Goal: Task Accomplishment & Management: Use online tool/utility

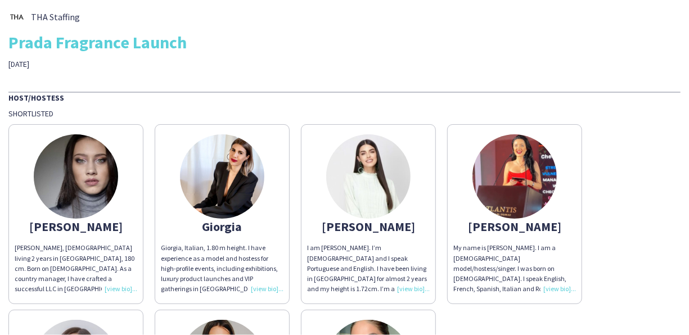
click at [80, 225] on div "[PERSON_NAME]" at bounding box center [76, 227] width 123 height 10
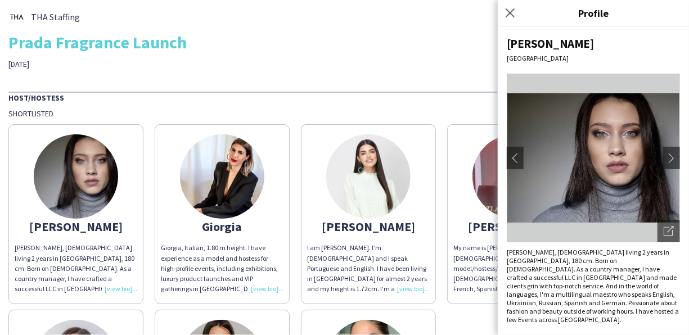
drag, startPoint x: 572, startPoint y: 315, endPoint x: 503, endPoint y: 254, distance: 92.8
click at [503, 254] on div "[PERSON_NAME] chevron-left chevron-right Open photos pop-in [PERSON_NAME], [DEM…" at bounding box center [593, 181] width 191 height 308
copy div "[PERSON_NAME], [DEMOGRAPHIC_DATA] living 2 years in [GEOGRAPHIC_DATA], 180 cm. …"
click at [563, 164] on img at bounding box center [593, 158] width 173 height 169
click at [663, 161] on app-icon "chevron-right" at bounding box center [671, 158] width 16 height 10
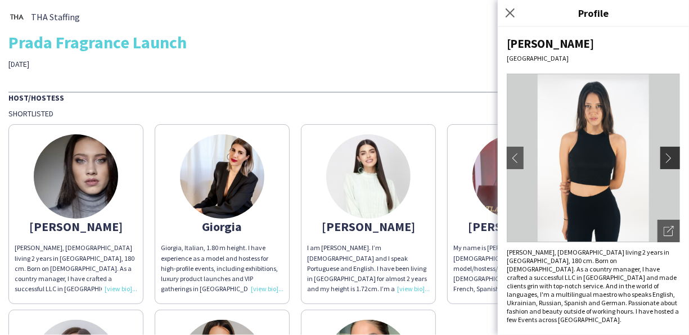
click at [663, 160] on app-icon "chevron-right" at bounding box center [671, 158] width 16 height 10
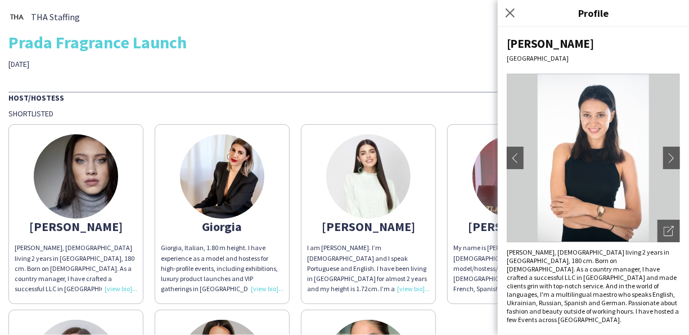
click at [79, 174] on img at bounding box center [76, 176] width 84 height 84
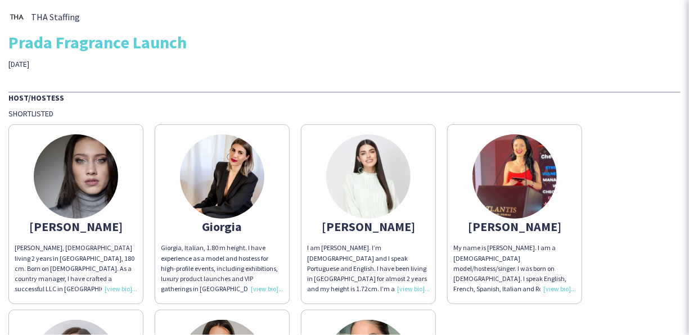
click at [79, 174] on img at bounding box center [76, 176] width 84 height 84
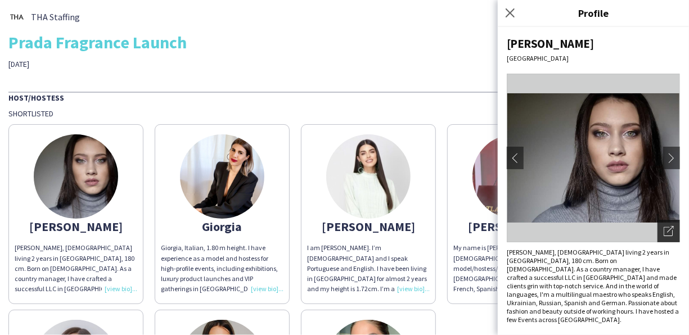
click at [663, 234] on icon "Open photos pop-in" at bounding box center [668, 231] width 10 height 10
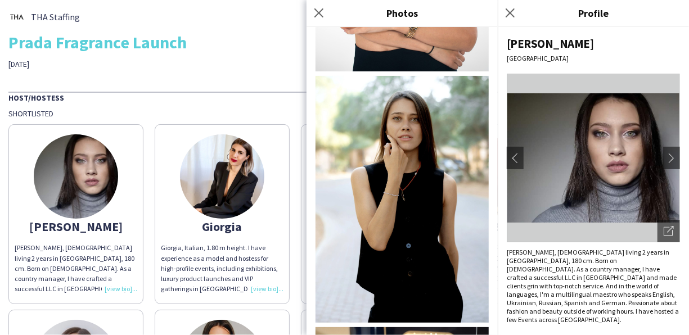
scroll to position [843, 0]
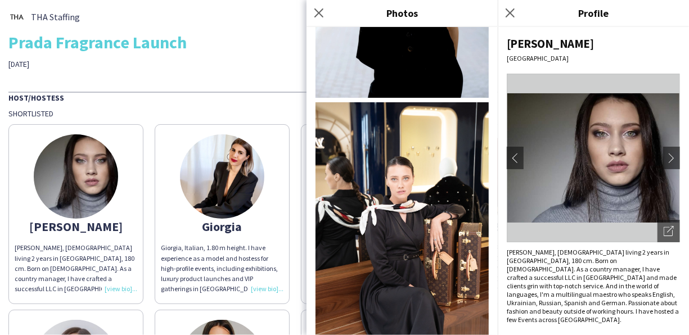
click at [247, 77] on div "THA Staffing Prada Fragrance Launch [DATE] Host/Hostess Shortlisted [PERSON_NAM…" at bounding box center [344, 249] width 689 height 499
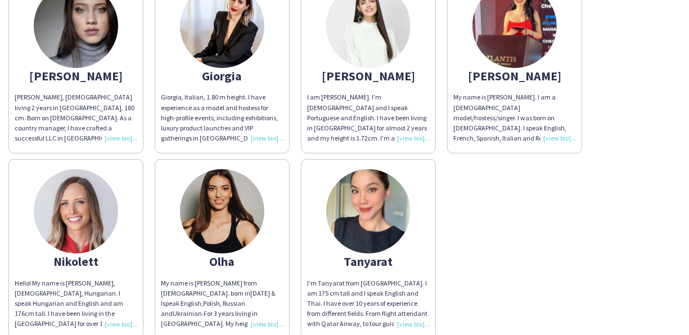
scroll to position [169, 0]
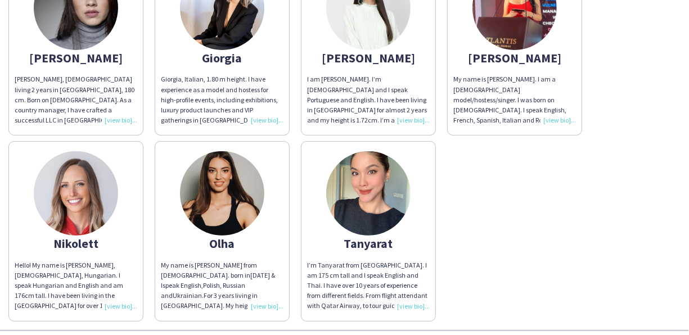
click at [236, 204] on img at bounding box center [222, 193] width 84 height 84
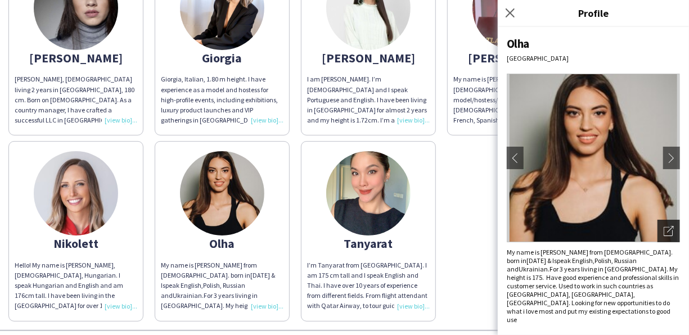
click at [663, 233] on icon "Open photos pop-in" at bounding box center [668, 231] width 10 height 10
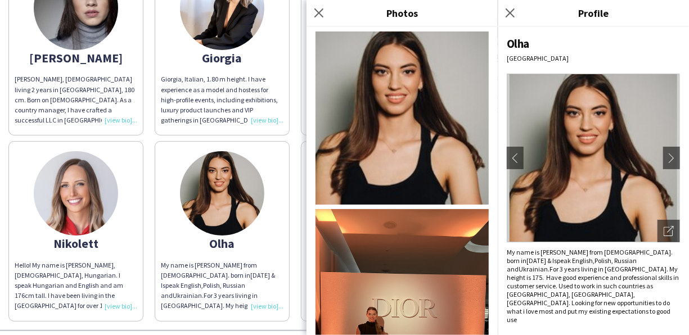
scroll to position [112, 0]
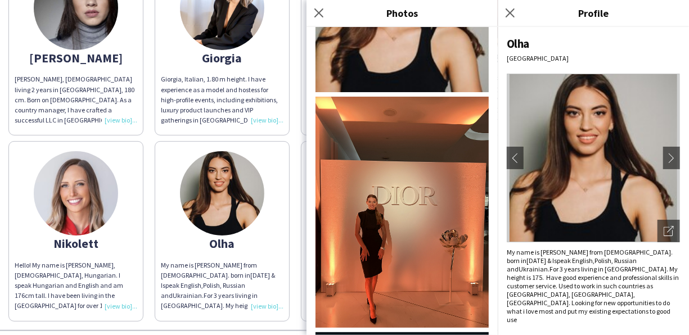
click at [76, 204] on img at bounding box center [76, 193] width 84 height 84
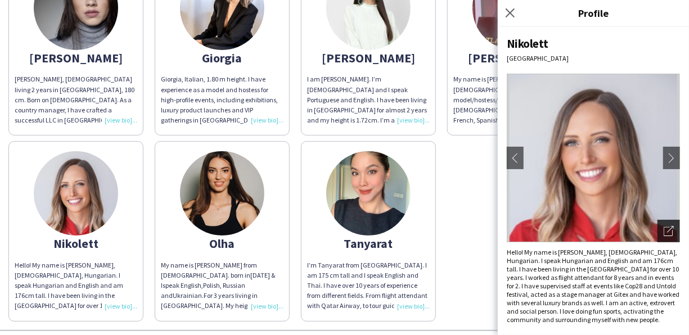
click at [663, 234] on icon "Open photos pop-in" at bounding box center [668, 231] width 10 height 10
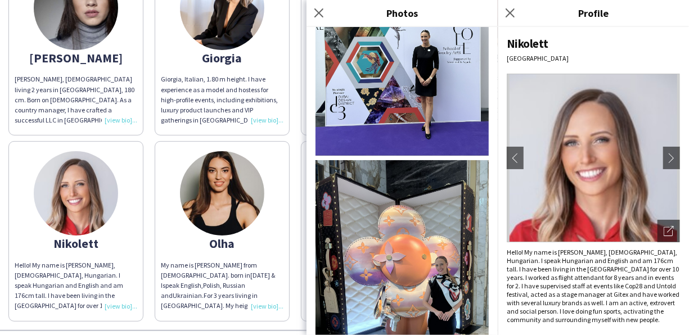
scroll to position [1574, 0]
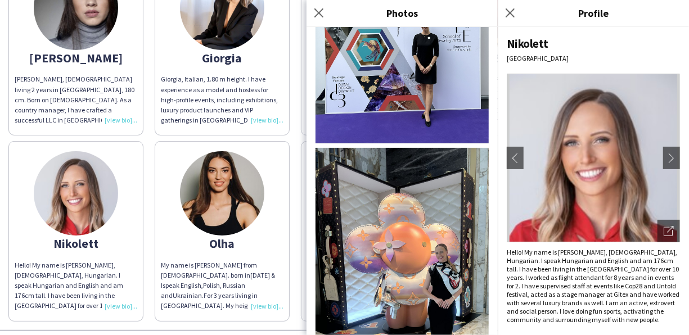
drag, startPoint x: 420, startPoint y: 201, endPoint x: 395, endPoint y: 203, distance: 24.8
click at [395, 203] on img at bounding box center [401, 276] width 173 height 256
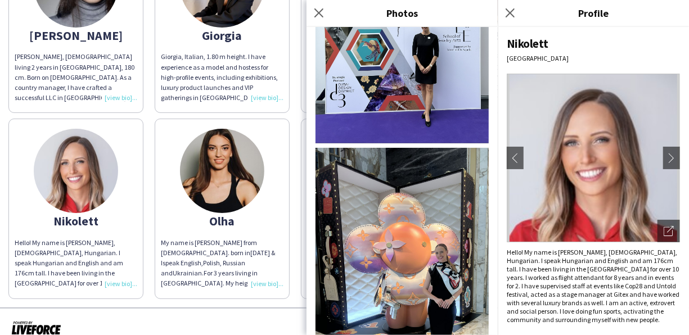
scroll to position [204, 0]
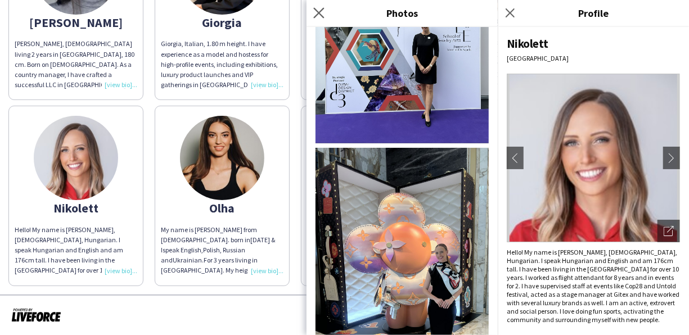
click at [319, 12] on icon at bounding box center [318, 12] width 11 height 11
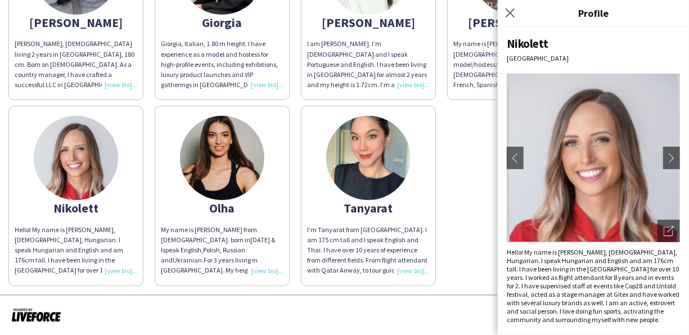
click at [368, 161] on img at bounding box center [368, 158] width 84 height 84
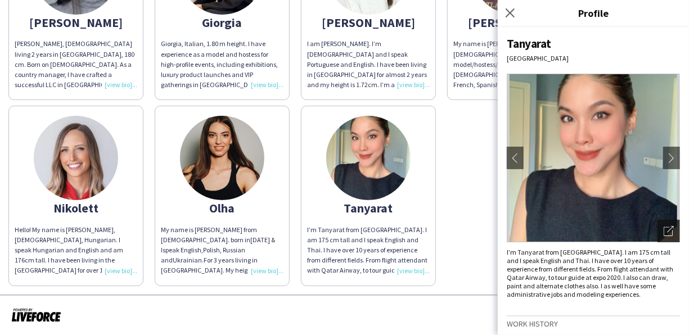
click at [663, 234] on icon "Open photos pop-in" at bounding box center [668, 231] width 10 height 10
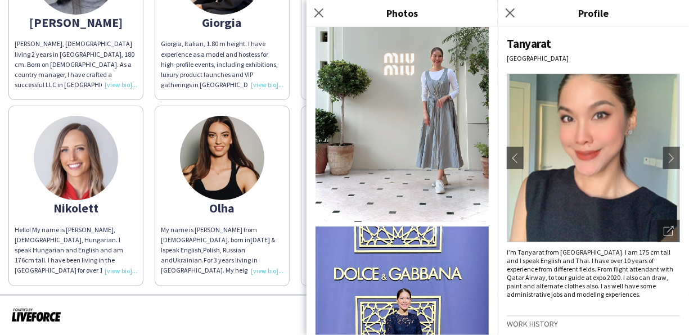
scroll to position [3992, 0]
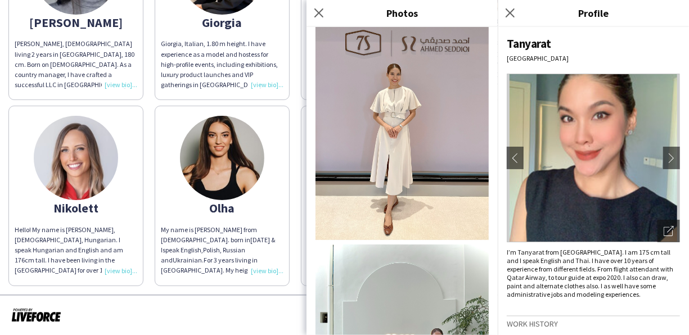
drag, startPoint x: 318, startPoint y: 12, endPoint x: 322, endPoint y: 17, distance: 6.4
click at [318, 12] on icon at bounding box center [318, 12] width 9 height 9
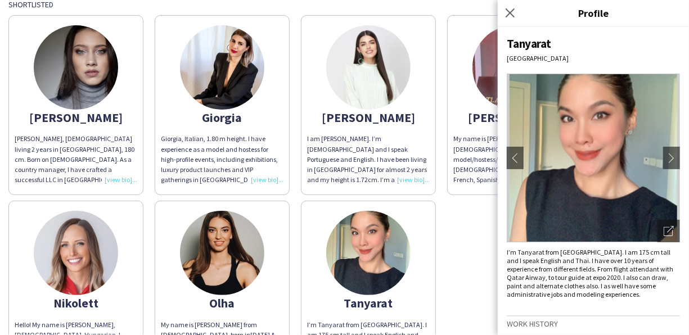
scroll to position [92, 0]
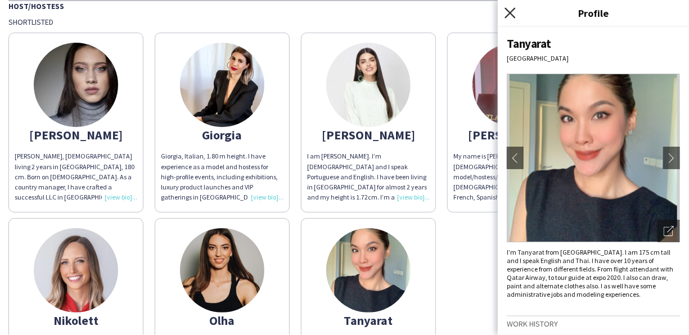
click at [513, 10] on icon at bounding box center [509, 12] width 11 height 11
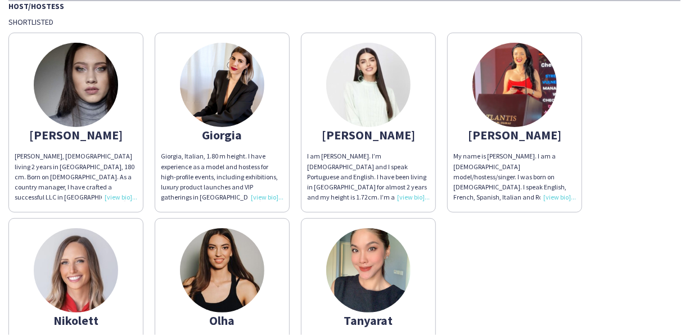
click at [238, 101] on img at bounding box center [222, 85] width 84 height 84
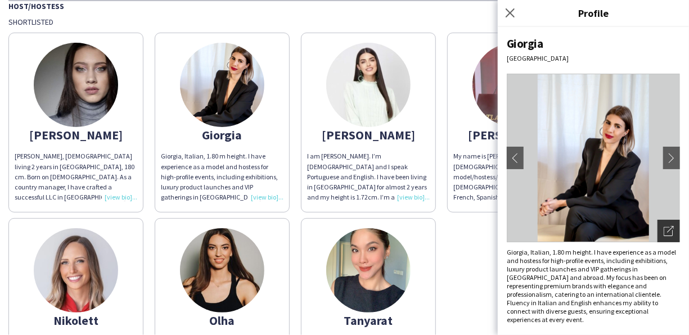
click at [667, 228] on div "Open photos pop-in" at bounding box center [668, 231] width 22 height 22
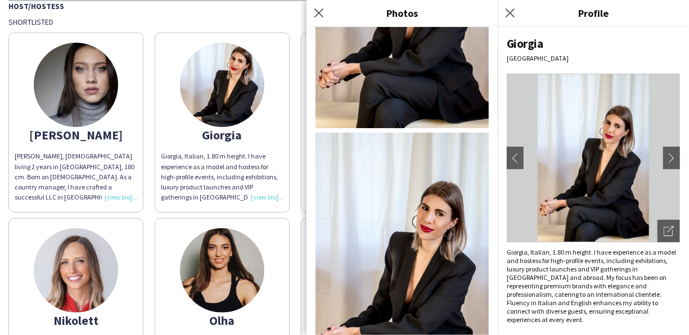
scroll to position [0, 0]
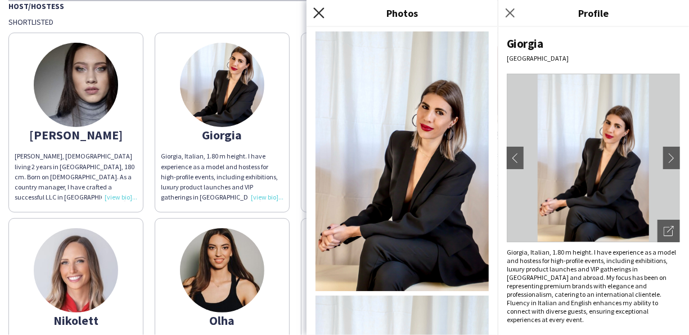
click at [315, 16] on icon at bounding box center [318, 12] width 11 height 11
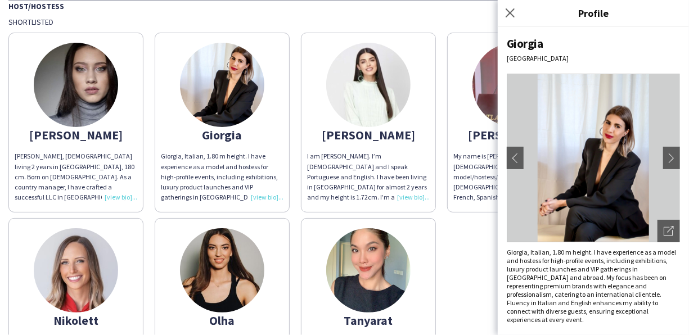
click at [379, 91] on img at bounding box center [368, 85] width 84 height 84
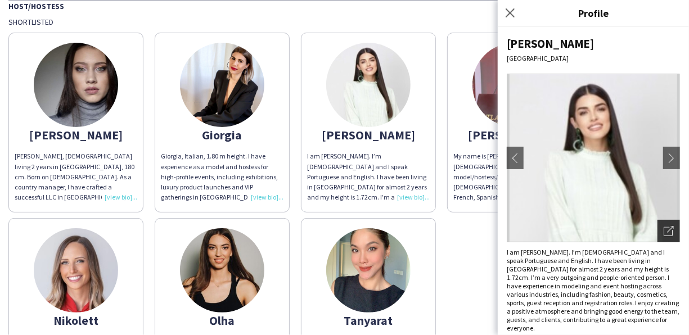
click at [676, 233] on div "Open photos pop-in" at bounding box center [668, 231] width 22 height 22
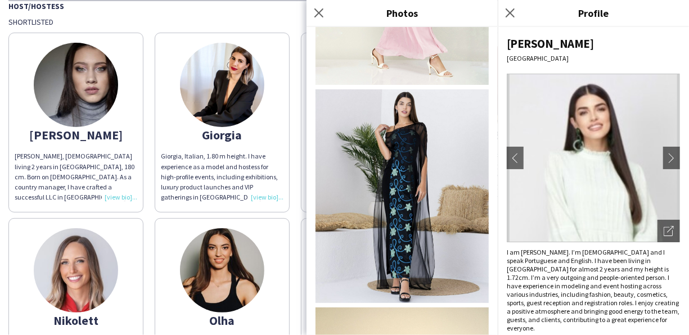
scroll to position [1307, 0]
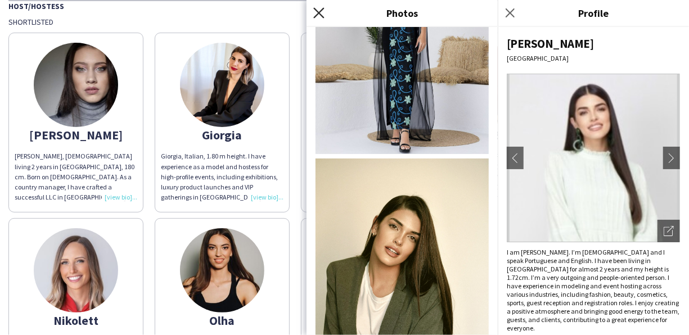
click at [315, 12] on icon "Close pop-in" at bounding box center [318, 12] width 11 height 11
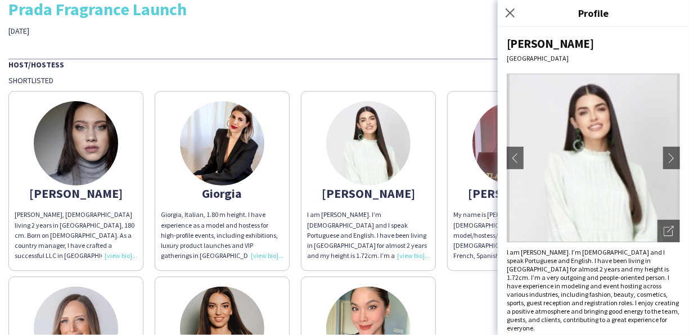
scroll to position [0, 0]
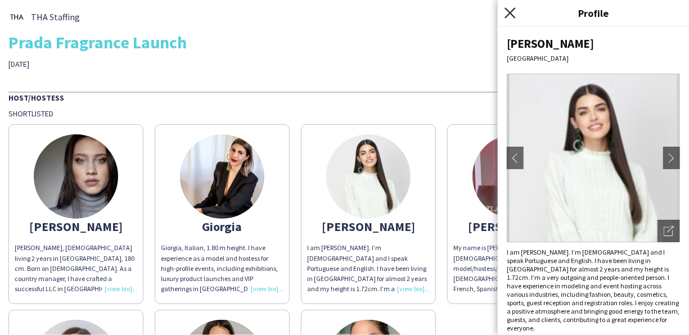
click at [509, 11] on icon at bounding box center [509, 12] width 11 height 11
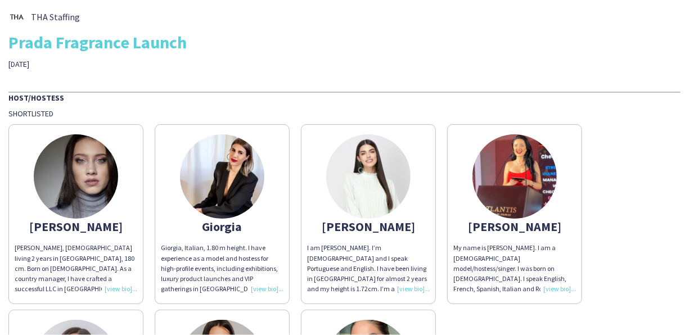
click at [528, 188] on img at bounding box center [514, 176] width 84 height 84
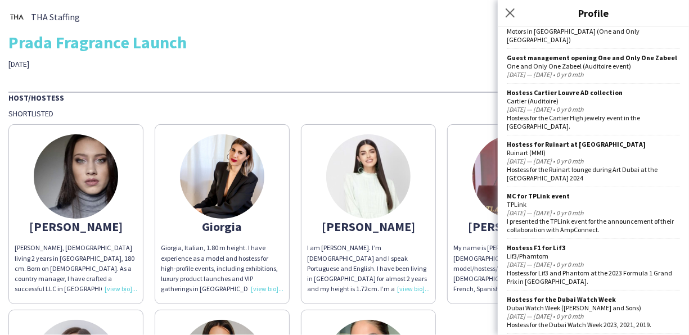
scroll to position [450, 0]
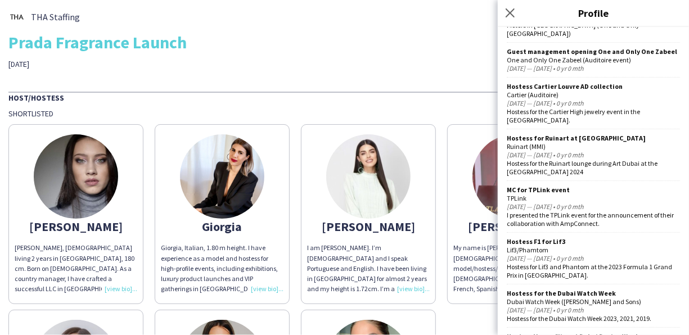
click at [417, 99] on div "Host/Hostess" at bounding box center [344, 97] width 672 height 11
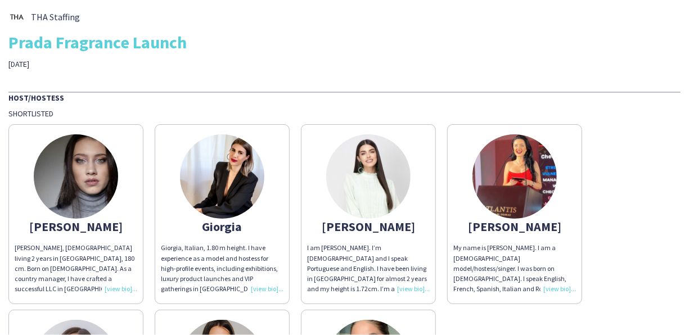
scroll to position [204, 0]
